Goal: Task Accomplishment & Management: Manage account settings

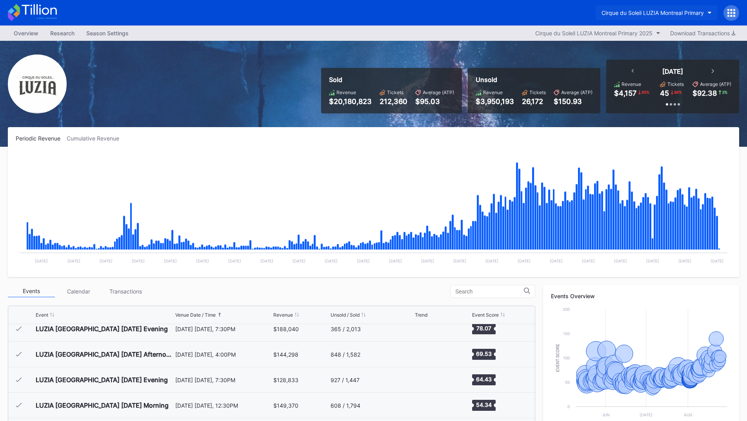
click at [673, 9] on button "Cirque du Soleil LUZIA Montreal Primary" at bounding box center [656, 12] width 122 height 15
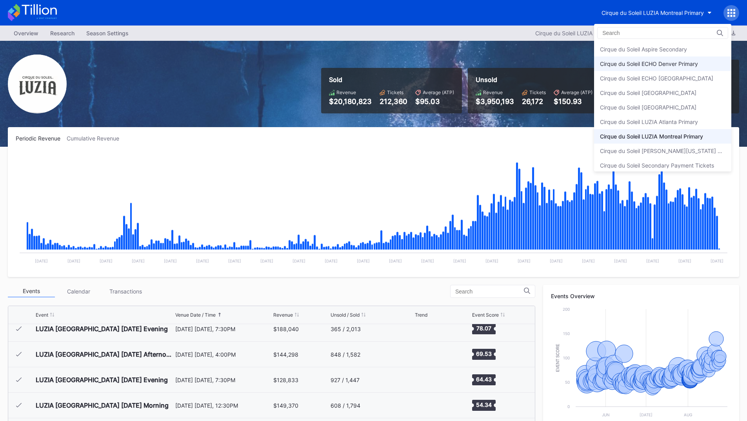
click at [660, 66] on div "Cirque du Soleil ECHO Denver Primary" at bounding box center [649, 63] width 98 height 7
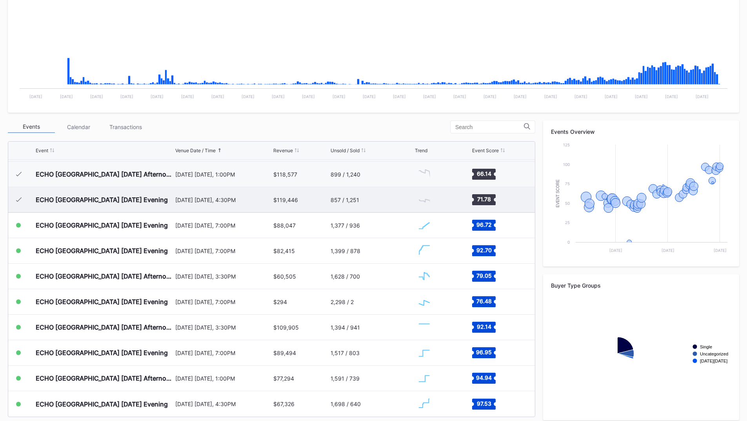
scroll to position [172, 0]
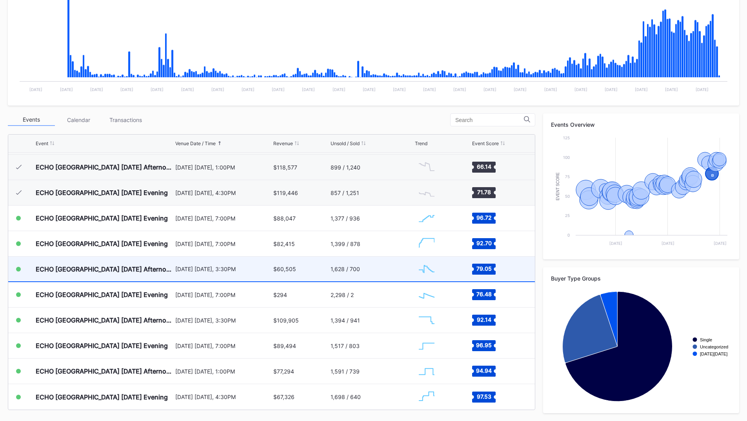
click at [301, 267] on div "$60,505" at bounding box center [300, 268] width 55 height 25
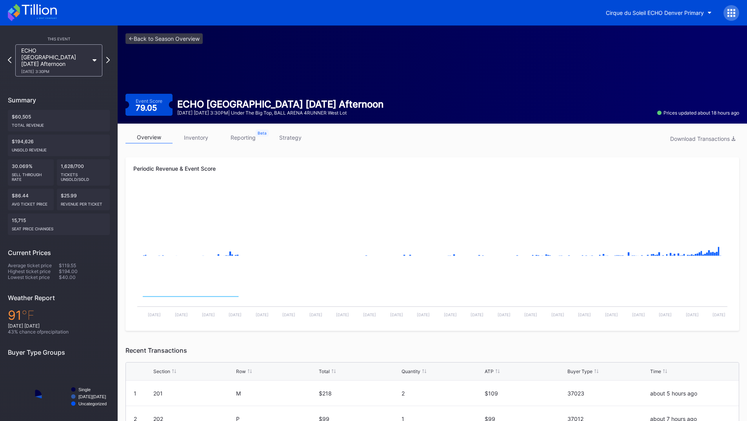
click at [200, 140] on link "inventory" at bounding box center [195, 137] width 47 height 12
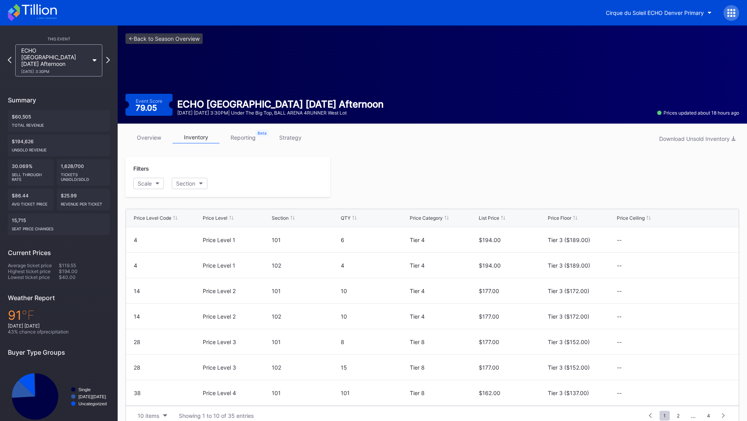
click at [238, 142] on link "reporting" at bounding box center [243, 137] width 47 height 12
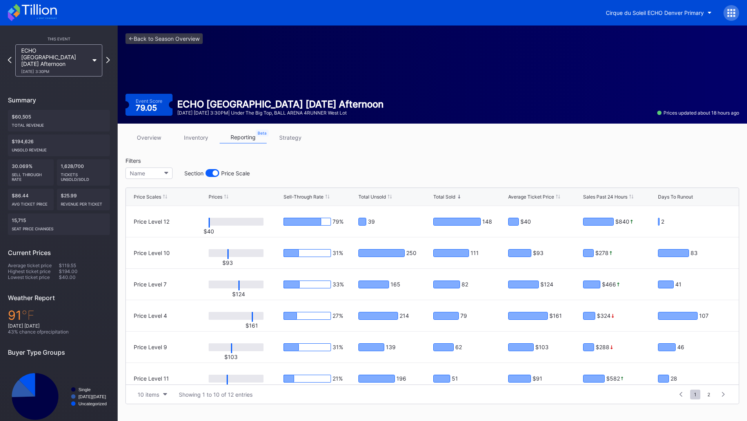
click at [286, 137] on link "strategy" at bounding box center [290, 137] width 47 height 12
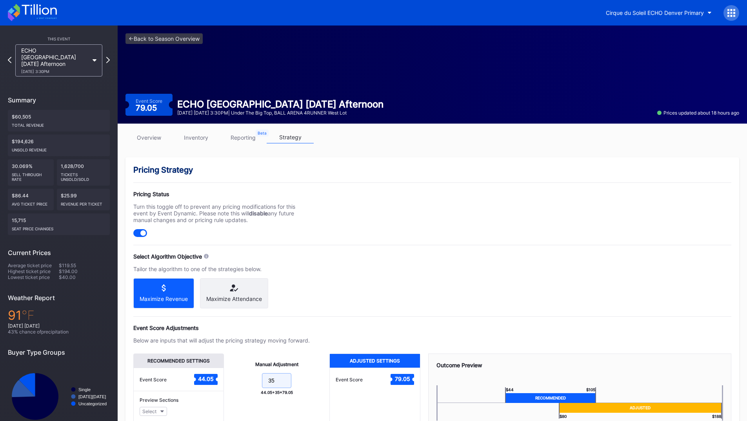
drag, startPoint x: 285, startPoint y: 391, endPoint x: 247, endPoint y: 378, distance: 39.7
click at [244, 389] on form "35" at bounding box center [277, 381] width 90 height 17
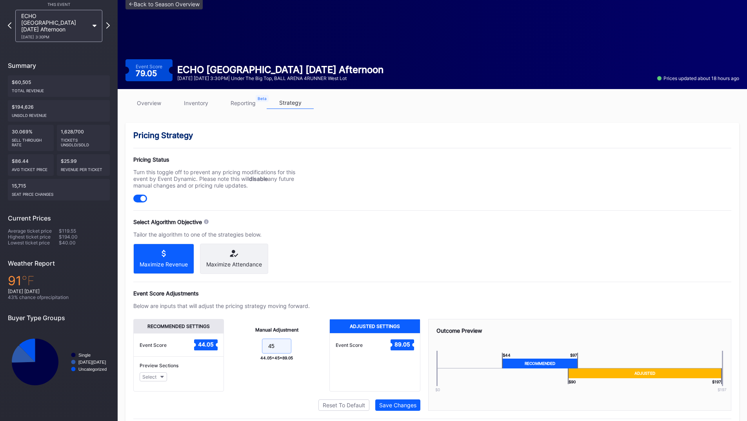
scroll to position [63, 0]
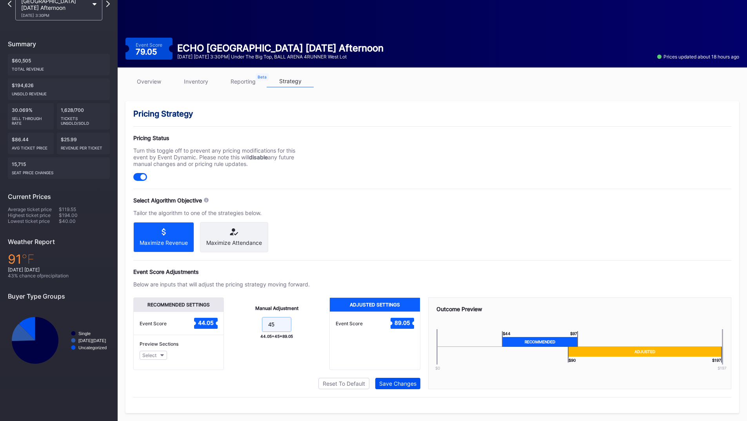
type input "45"
click at [399, 381] on div "Save Changes" at bounding box center [397, 383] width 37 height 7
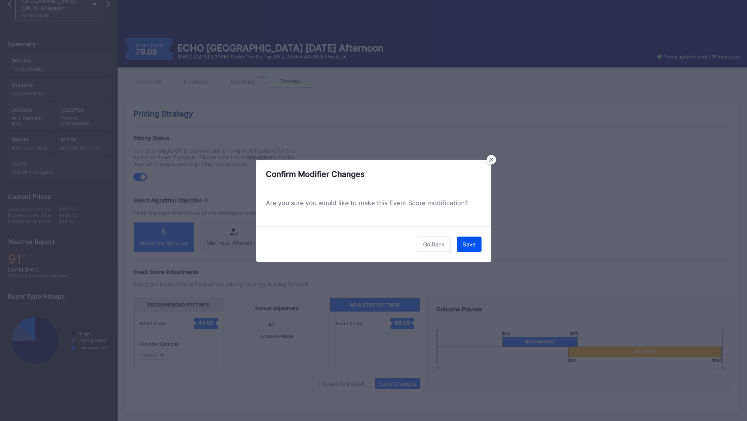
click at [472, 243] on div "Save" at bounding box center [469, 244] width 13 height 7
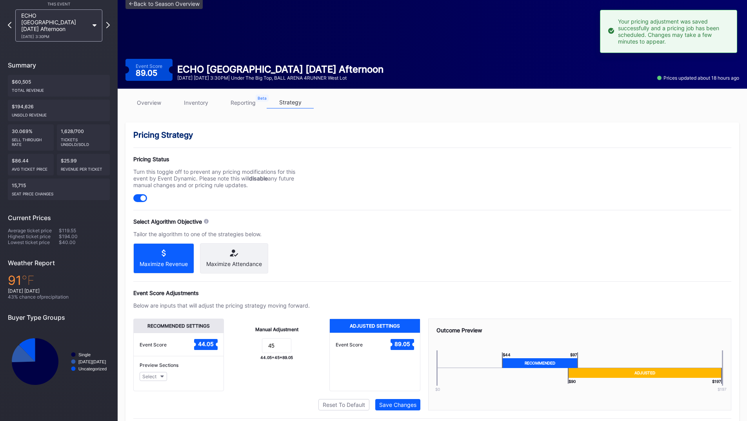
scroll to position [0, 0]
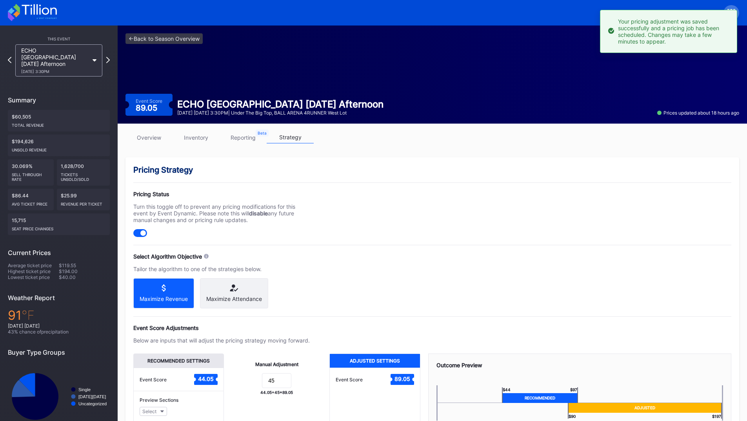
click at [106, 54] on div "ECHO Denver [DATE] Afternoon [DATE] 3:30PM" at bounding box center [58, 60] width 95 height 32
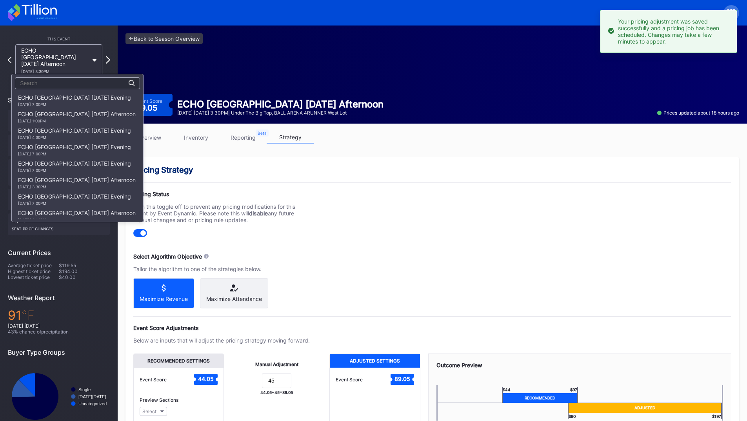
scroll to position [648, 0]
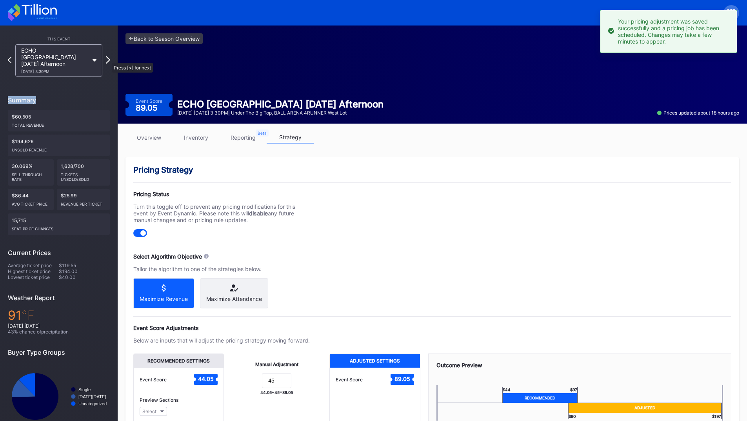
click at [108, 59] on icon at bounding box center [108, 59] width 4 height 7
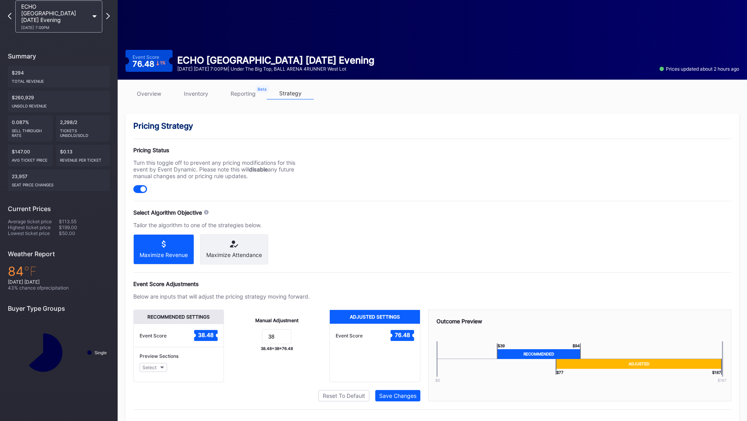
scroll to position [63, 0]
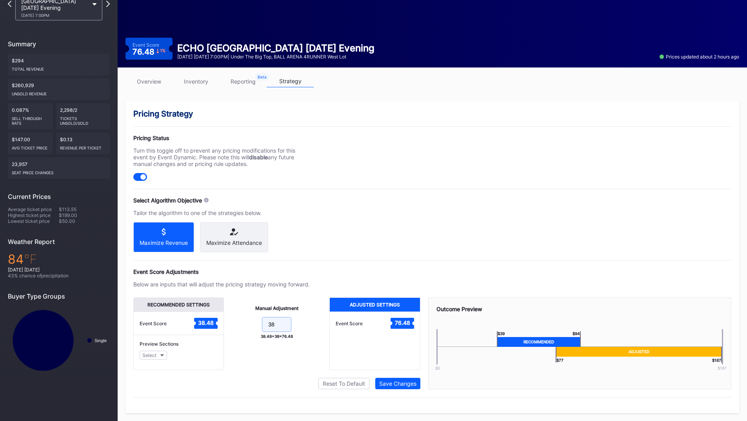
drag, startPoint x: 278, startPoint y: 330, endPoint x: 256, endPoint y: 326, distance: 22.3
click at [256, 326] on form "38" at bounding box center [277, 325] width 90 height 17
type input "45"
click at [402, 383] on div "Save Changes" at bounding box center [397, 383] width 37 height 7
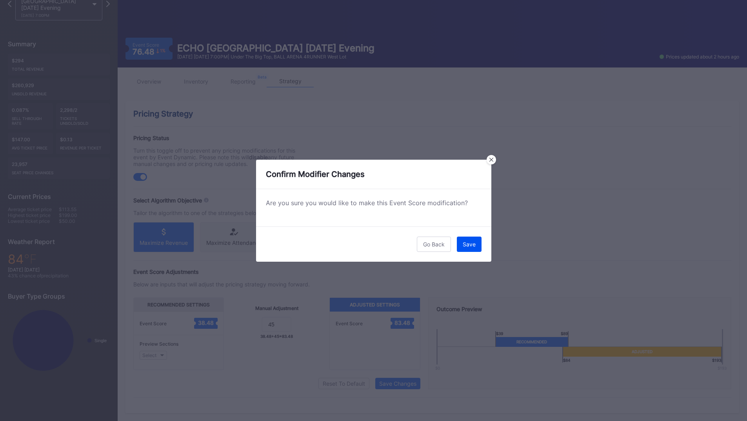
click at [469, 243] on div "Save" at bounding box center [469, 244] width 13 height 7
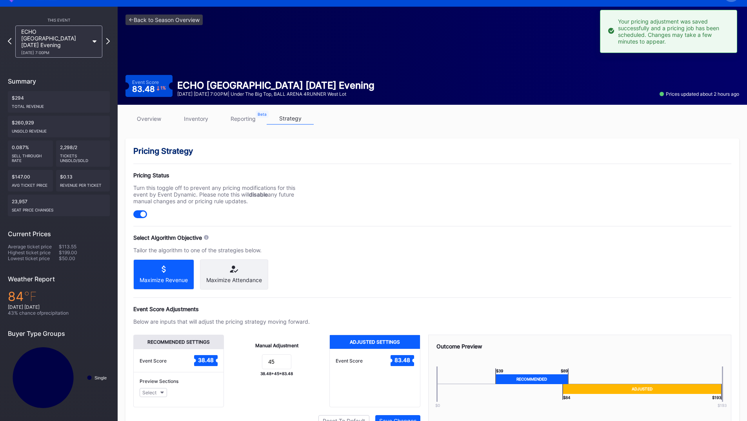
scroll to position [0, 0]
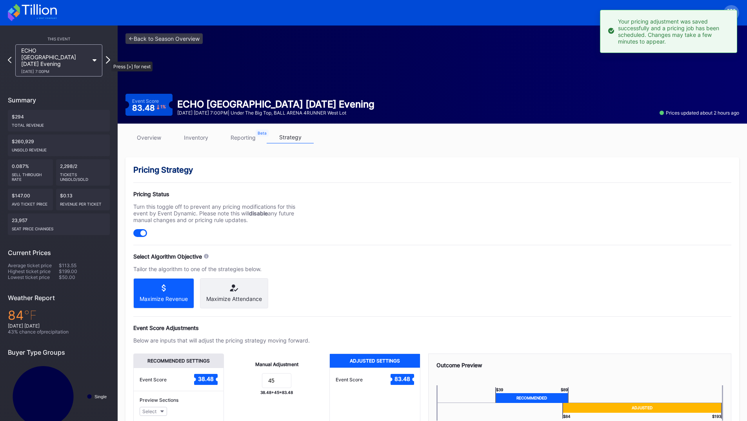
click at [107, 58] on icon at bounding box center [108, 59] width 4 height 7
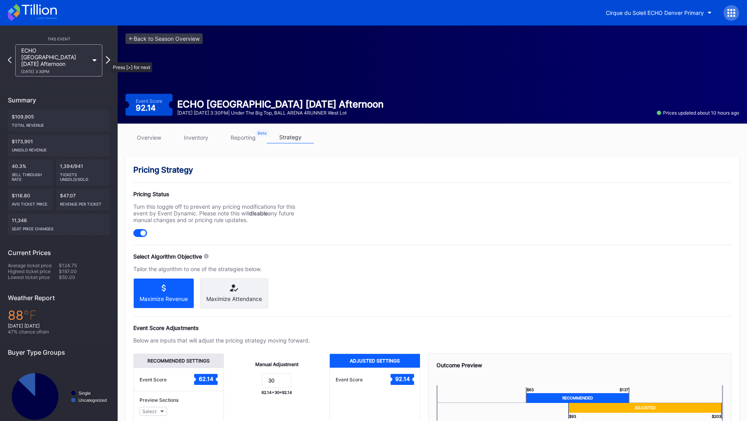
click at [107, 58] on icon at bounding box center [108, 59] width 4 height 7
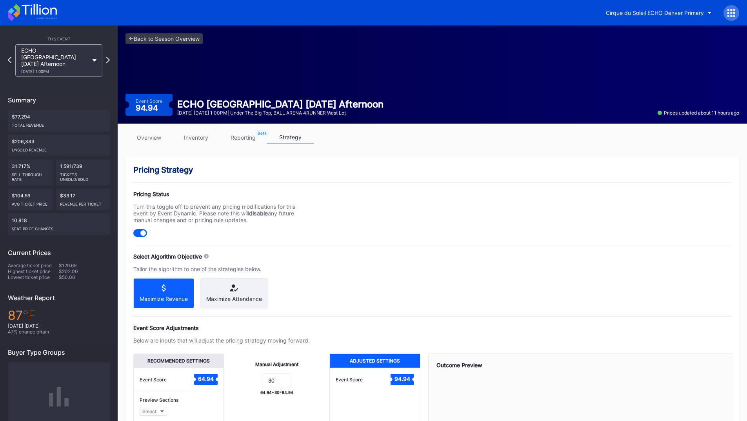
click at [107, 58] on icon at bounding box center [108, 60] width 4 height 6
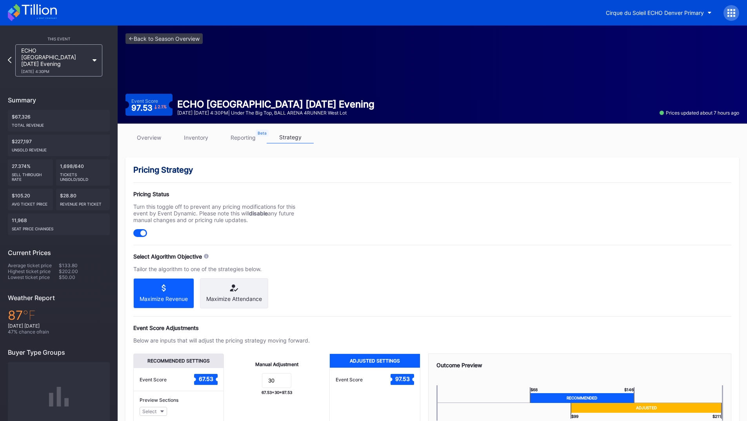
click at [107, 58] on div "ECHO [GEOGRAPHIC_DATA] [DATE] Evening [DATE] 4:30PM" at bounding box center [59, 60] width 102 height 32
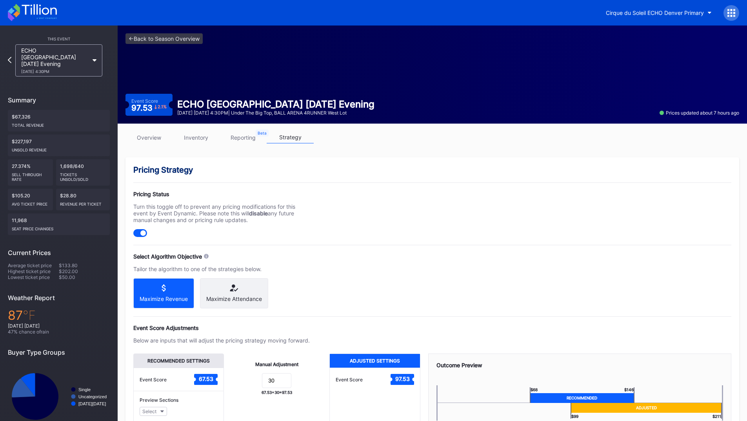
click at [107, 58] on div "ECHO [GEOGRAPHIC_DATA] [DATE] Evening [DATE] 4:30PM" at bounding box center [59, 60] width 102 height 32
click at [37, 16] on icon at bounding box center [32, 12] width 49 height 17
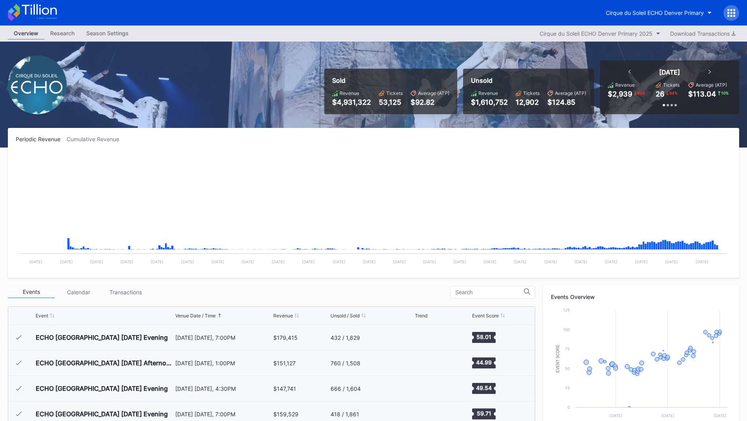
scroll to position [941, 0]
